Goal: Task Accomplishment & Management: Use online tool/utility

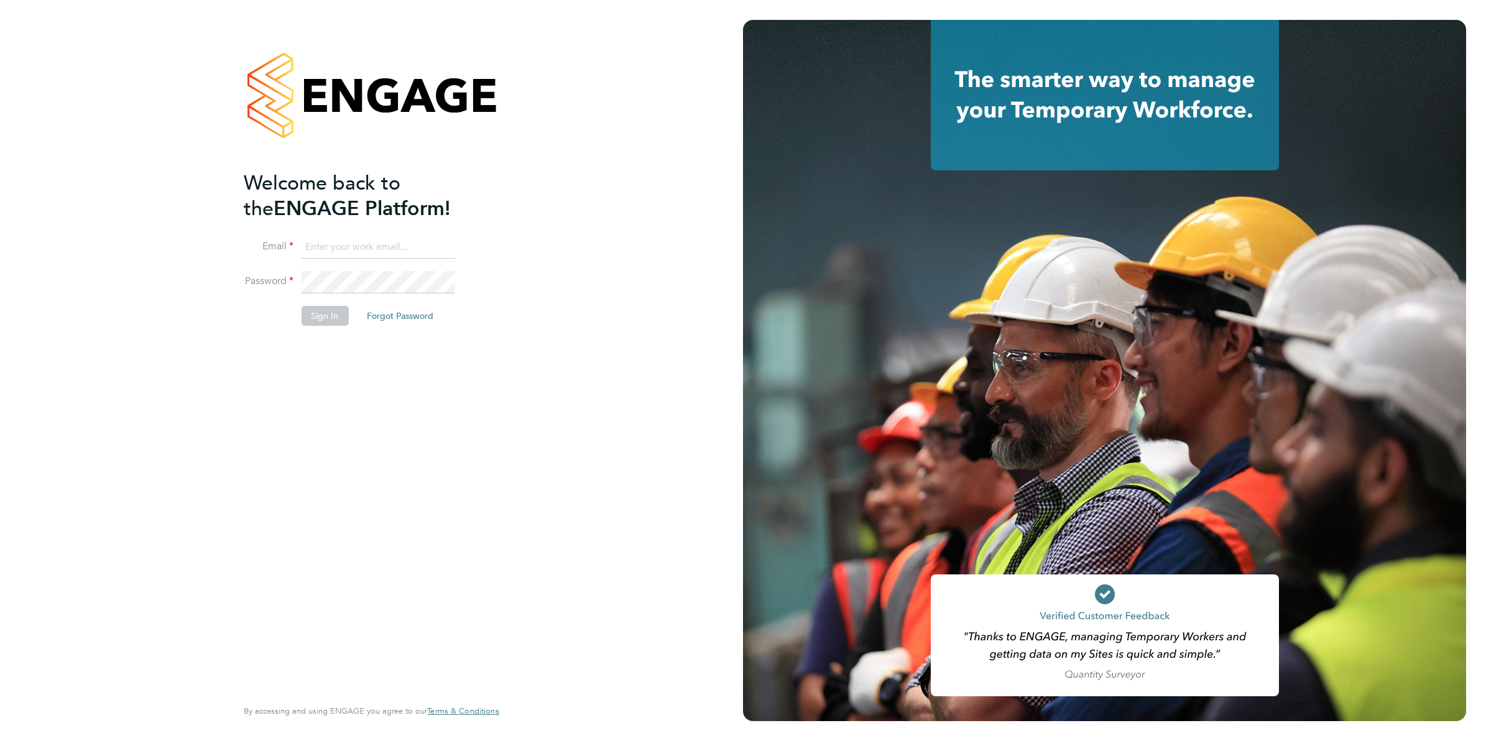
type input "codonovan@skilledcareers.co.uk"
click at [311, 310] on button "Sign In" at bounding box center [324, 316] width 47 height 20
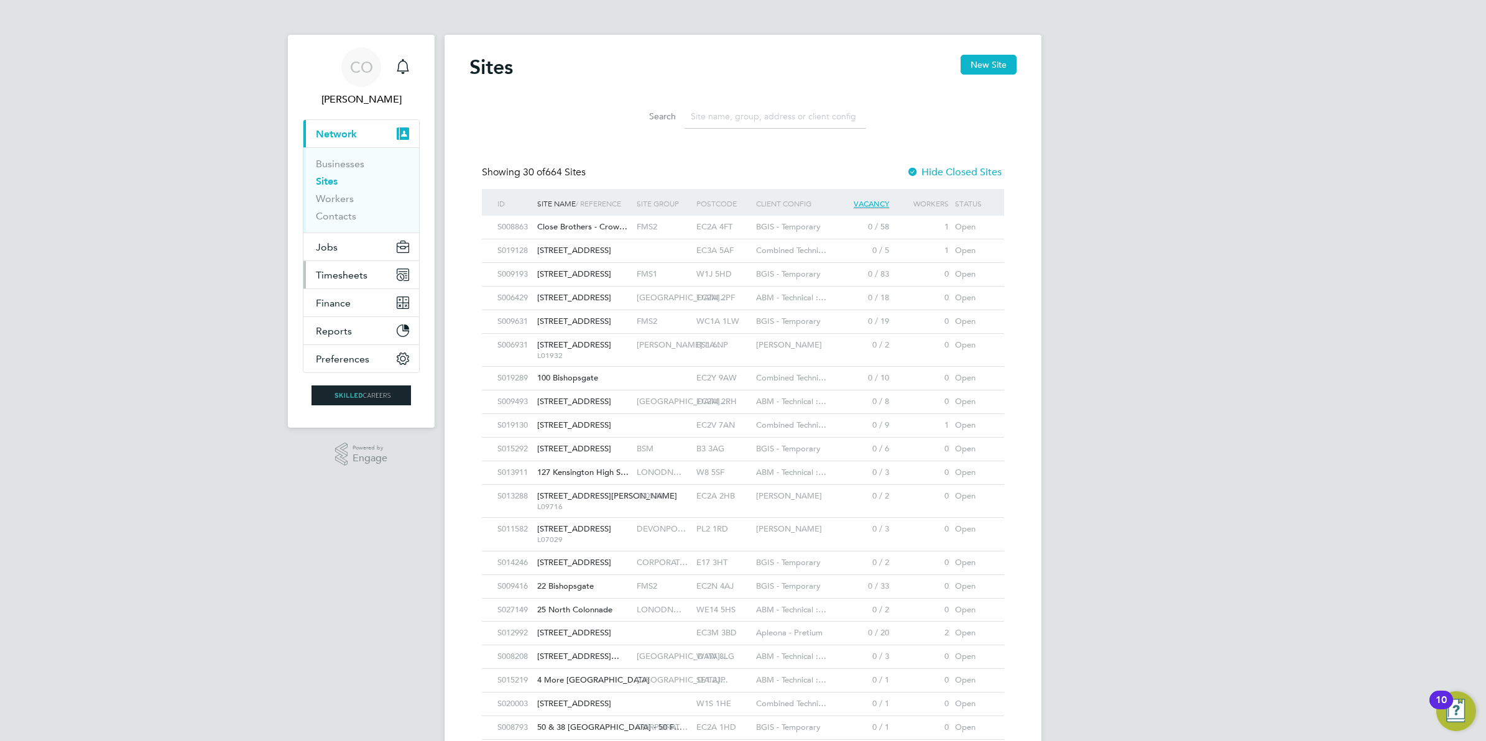
click at [356, 277] on span "Timesheets" at bounding box center [342, 275] width 52 height 12
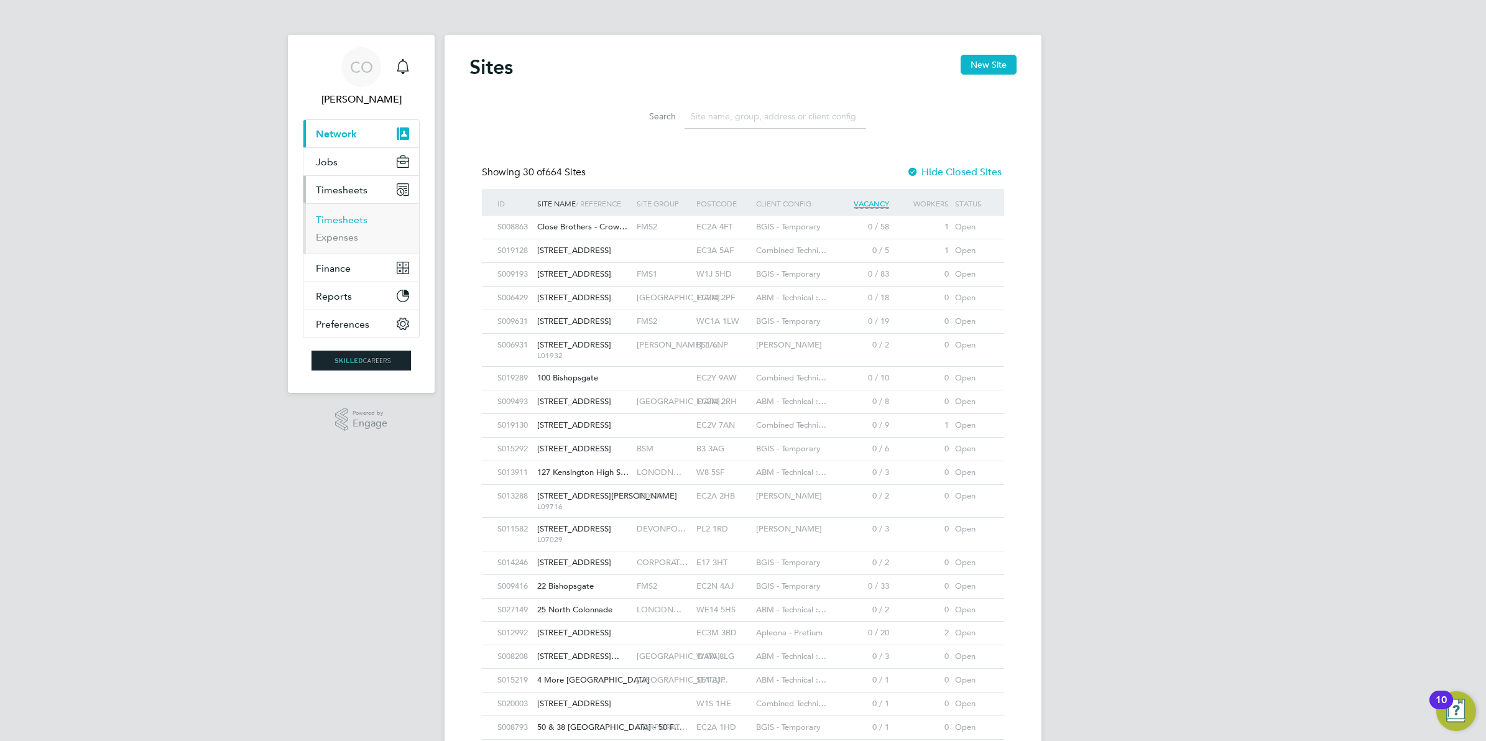
click at [353, 221] on link "Timesheets" at bounding box center [342, 220] width 52 height 12
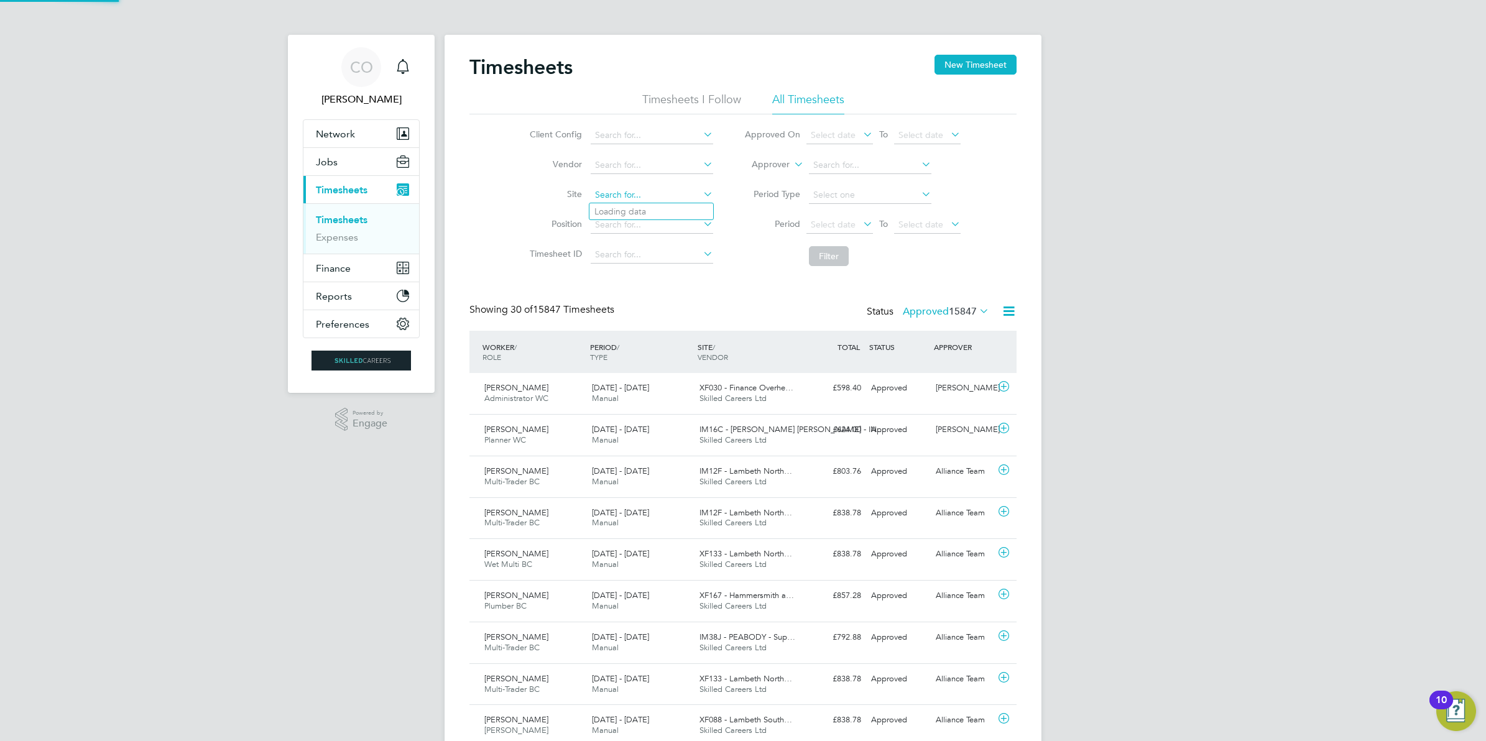
click at [631, 195] on input at bounding box center [652, 195] width 122 height 17
click at [634, 203] on li "[GEOGRAPHIC_DATA], Poleg ate" at bounding box center [658, 211] width 139 height 17
type input "[GEOGRAPHIC_DATA], [GEOGRAPHIC_DATA]"
click at [827, 253] on button "Filter" at bounding box center [829, 256] width 40 height 20
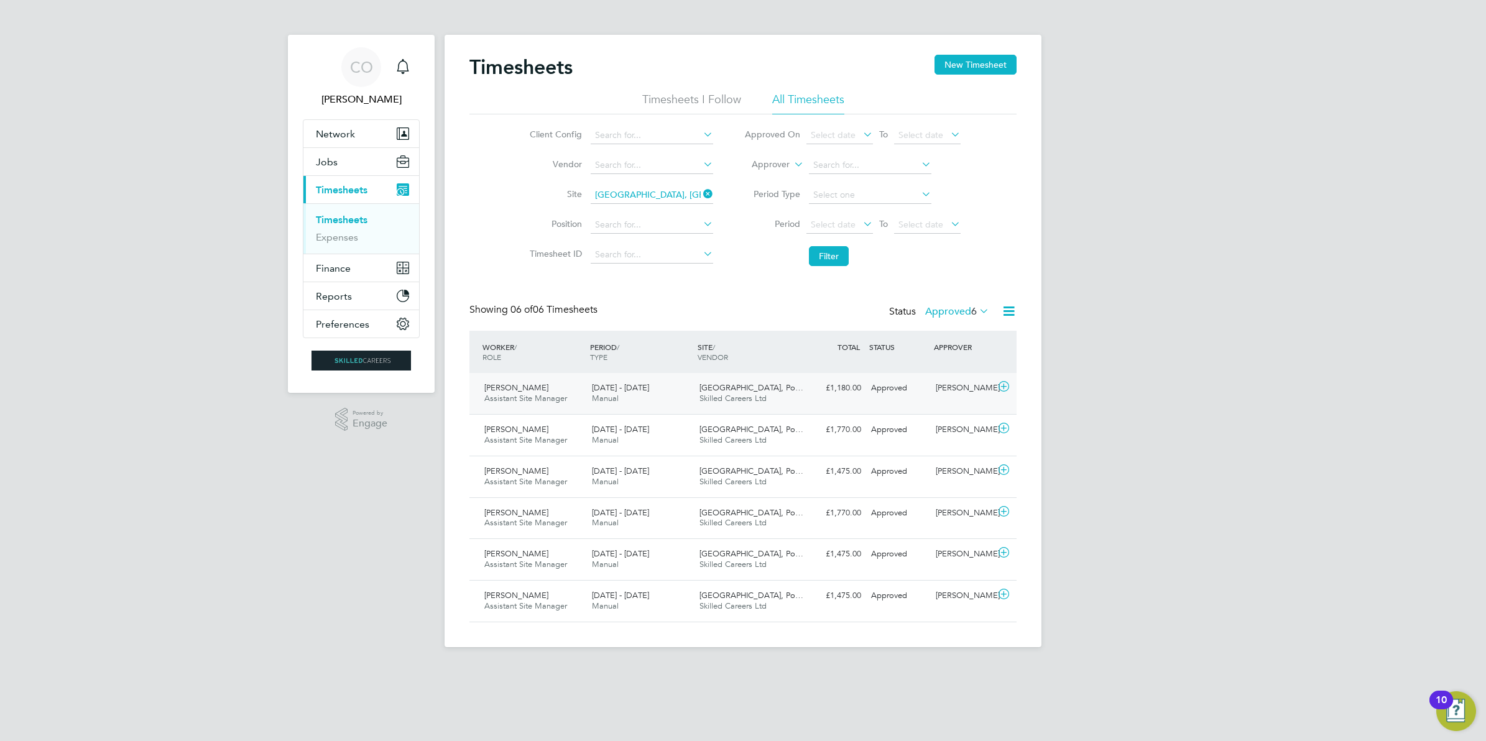
click at [1006, 387] on icon at bounding box center [1004, 387] width 16 height 10
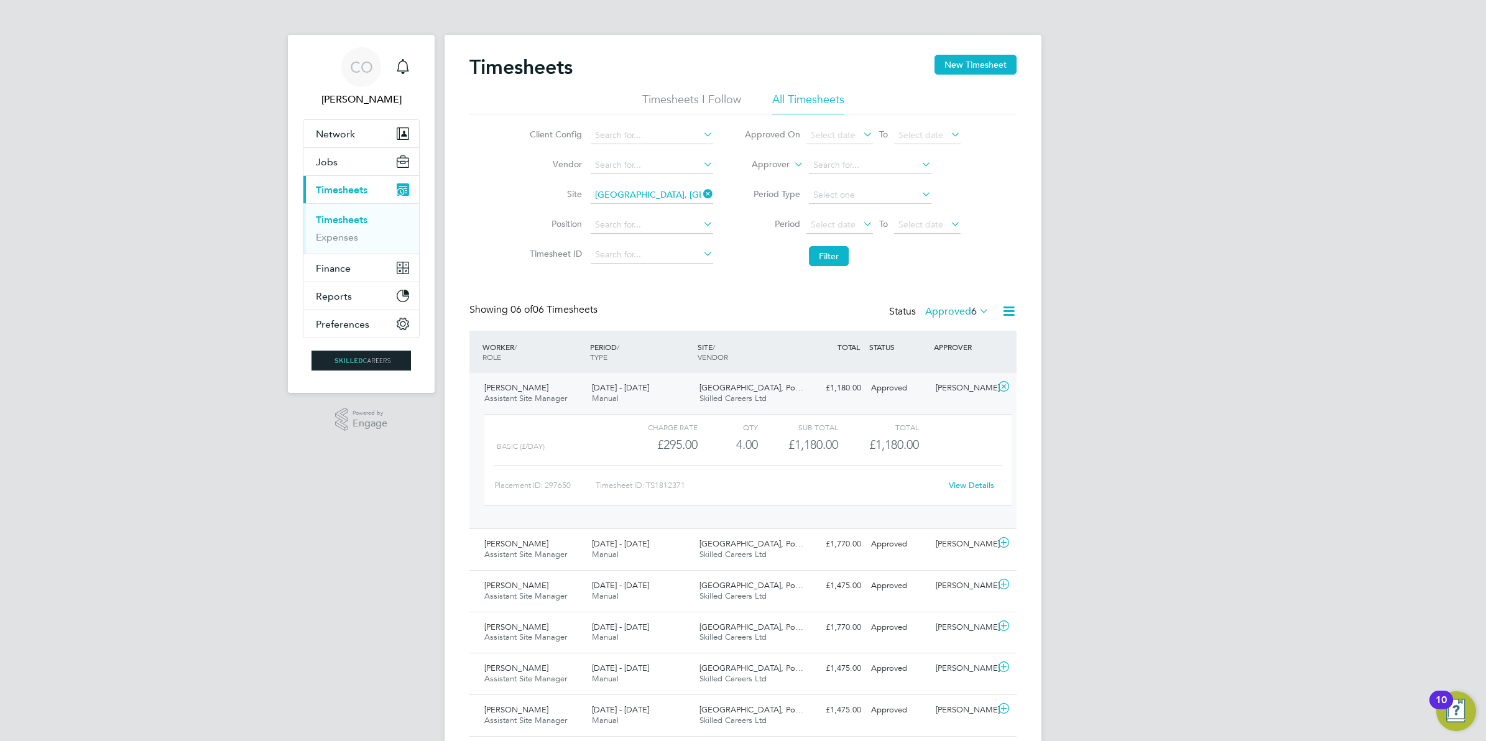
click at [982, 486] on link "View Details" at bounding box center [971, 485] width 45 height 11
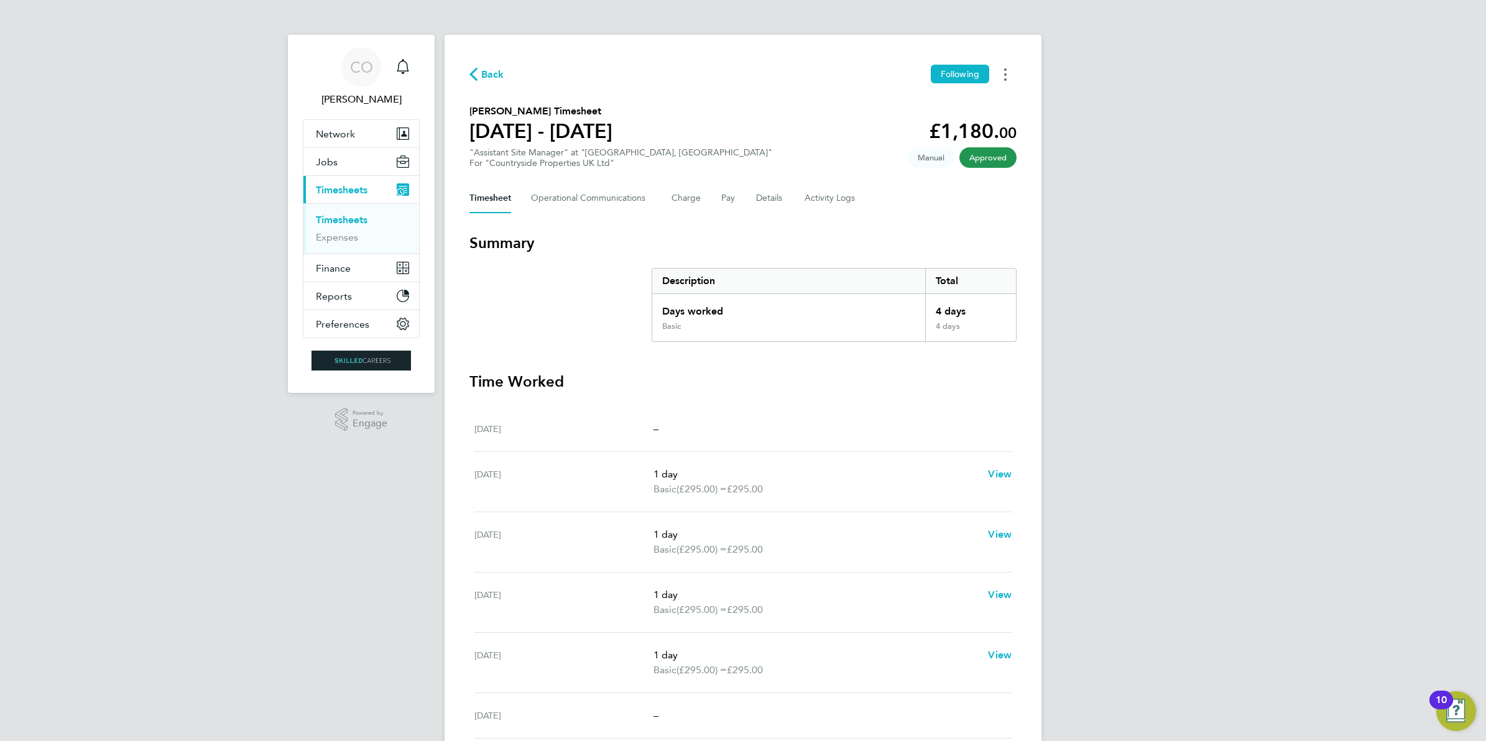
click at [1009, 76] on button "Timesheets Menu" at bounding box center [1005, 74] width 22 height 19
click at [962, 106] on link "Download timesheet" at bounding box center [941, 102] width 149 height 25
